Goal: Task Accomplishment & Management: Manage account settings

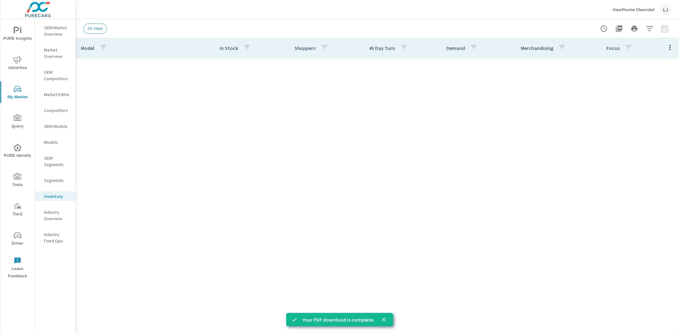
scroll to position [453, 0]
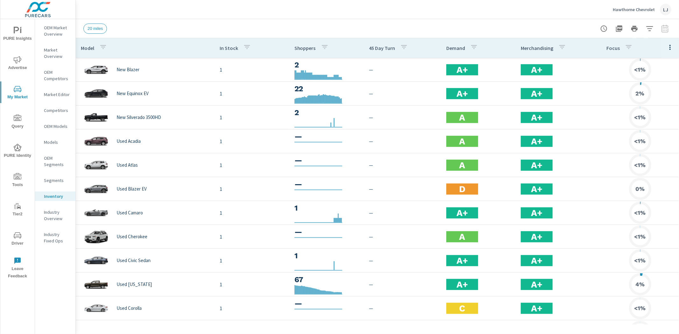
click at [642, 6] on div "Hawthorne Chevrolet LJ" at bounding box center [642, 9] width 59 height 11
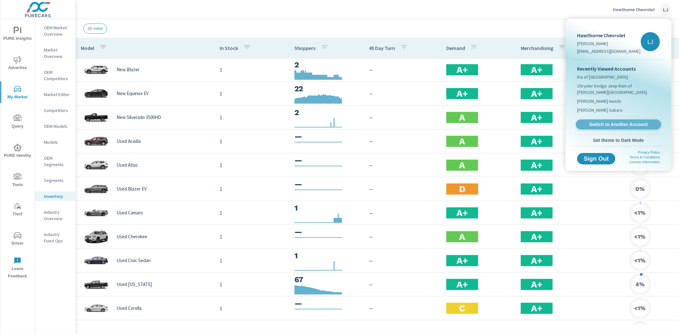
click at [605, 122] on span "Switch to Another Account" at bounding box center [618, 125] width 78 height 6
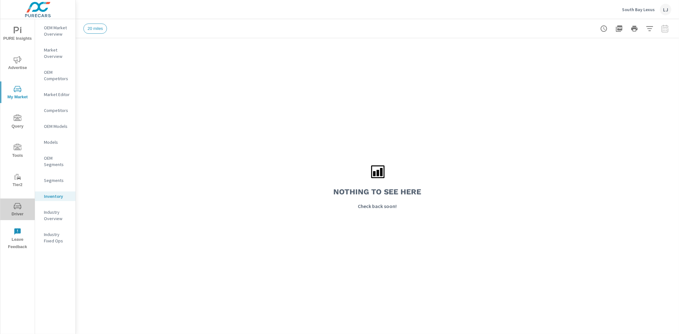
click at [21, 213] on span "Driver" at bounding box center [17, 210] width 31 height 16
